Goal: Find specific page/section: Find specific page/section

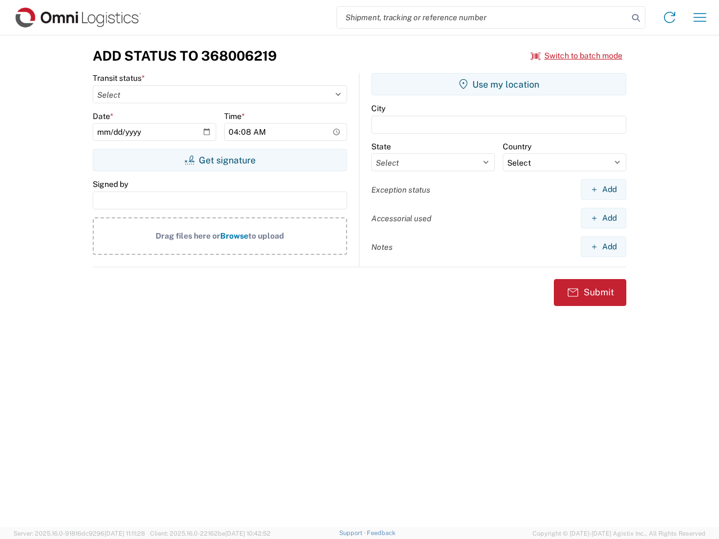
click at [482, 17] on input "search" at bounding box center [482, 17] width 291 height 21
click at [635, 18] on icon at bounding box center [636, 18] width 16 height 16
click at [669, 17] on icon at bounding box center [669, 17] width 18 height 18
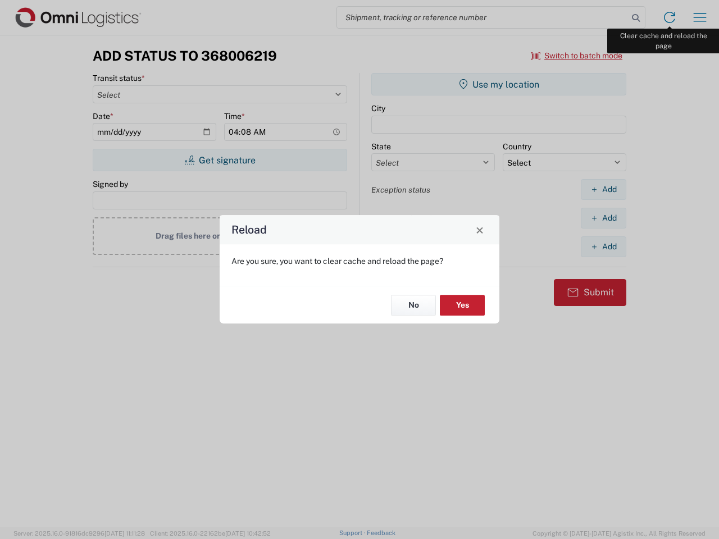
click at [699, 17] on div "Reload Are you sure, you want to clear cache and reload the page? No Yes" at bounding box center [359, 269] width 719 height 539
click at [576, 56] on div "Reload Are you sure, you want to clear cache and reload the page? No Yes" at bounding box center [359, 269] width 719 height 539
click at [219, 160] on div "Reload Are you sure, you want to clear cache and reload the page? No Yes" at bounding box center [359, 269] width 719 height 539
click at [498, 84] on div "Reload Are you sure, you want to clear cache and reload the page? No Yes" at bounding box center [359, 269] width 719 height 539
click at [603, 189] on div "Reload Are you sure, you want to clear cache and reload the page? No Yes" at bounding box center [359, 269] width 719 height 539
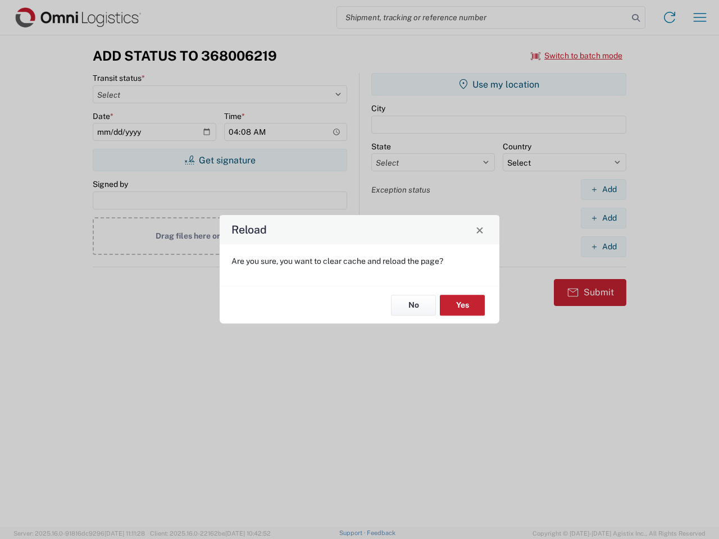
click at [603, 218] on div "Reload Are you sure, you want to clear cache and reload the page? No Yes" at bounding box center [359, 269] width 719 height 539
click at [603, 246] on div "Reload Are you sure, you want to clear cache and reload the page? No Yes" at bounding box center [359, 269] width 719 height 539
